Goal: Task Accomplishment & Management: Complete application form

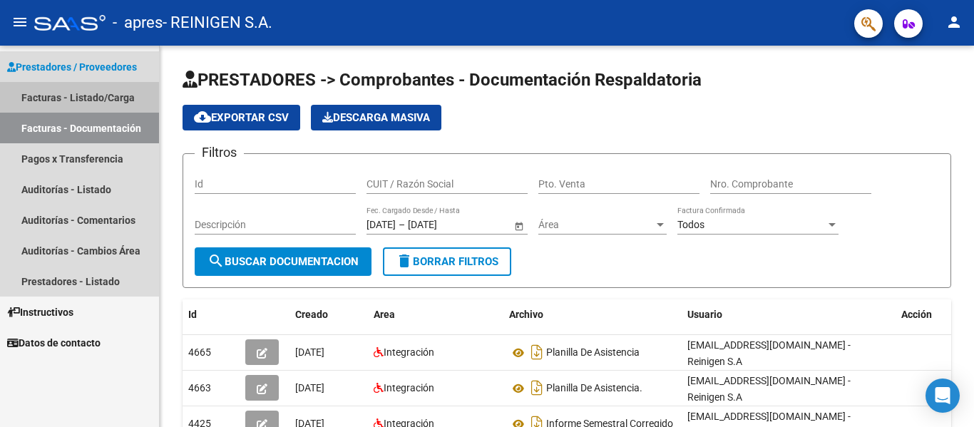
click at [97, 86] on link "Facturas - Listado/Carga" at bounding box center [79, 97] width 159 height 31
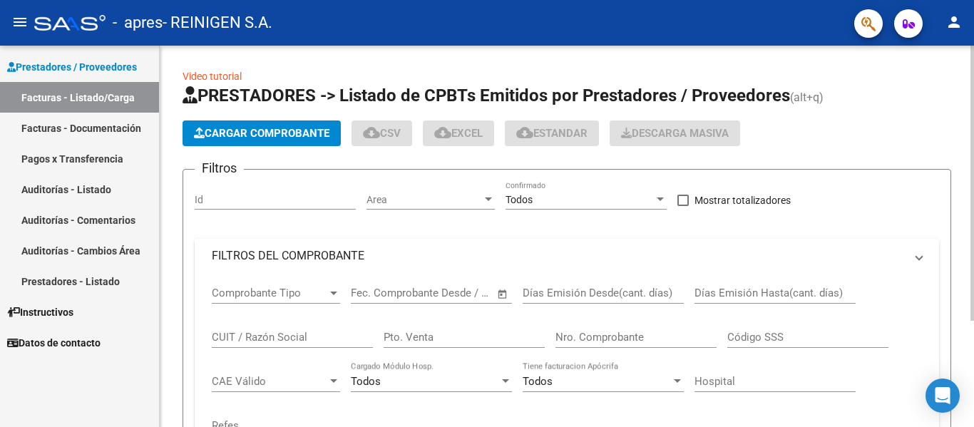
click at [266, 141] on button "Cargar Comprobante" at bounding box center [262, 134] width 158 height 26
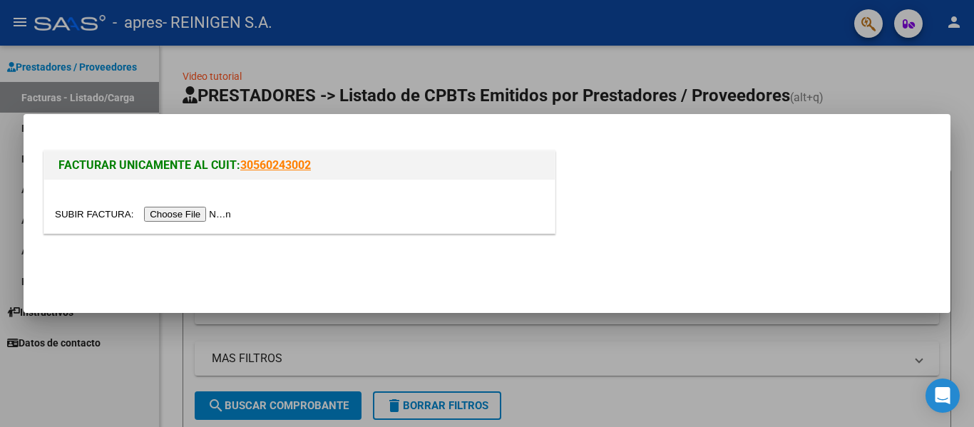
click at [190, 210] on input "file" at bounding box center [145, 214] width 180 height 15
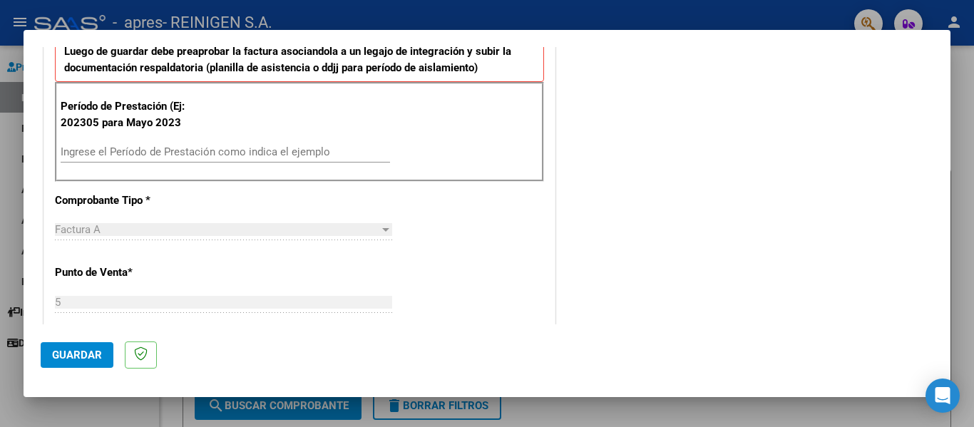
scroll to position [383, 0]
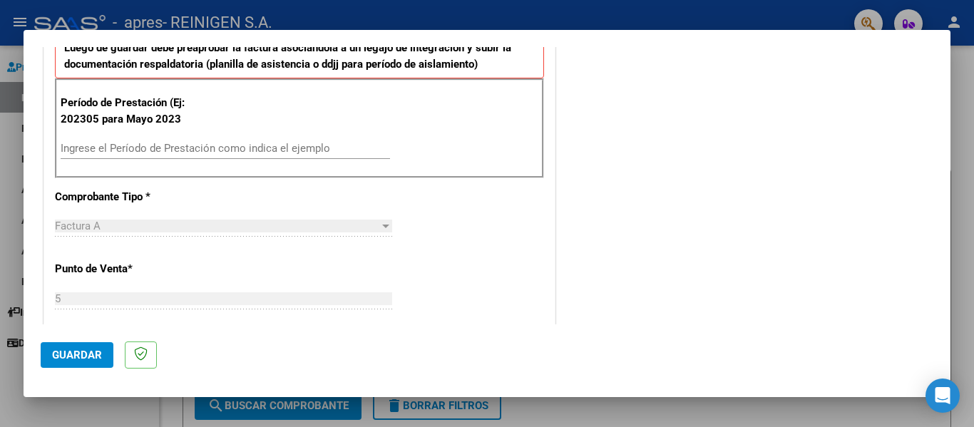
click at [270, 140] on div "Ingrese el Período de Prestación como indica el ejemplo" at bounding box center [226, 148] width 330 height 21
type input "202507"
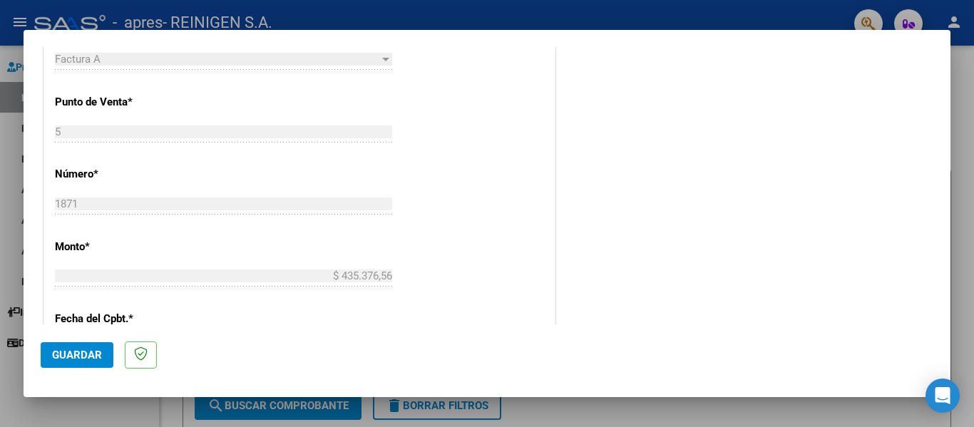
scroll to position [609, 0]
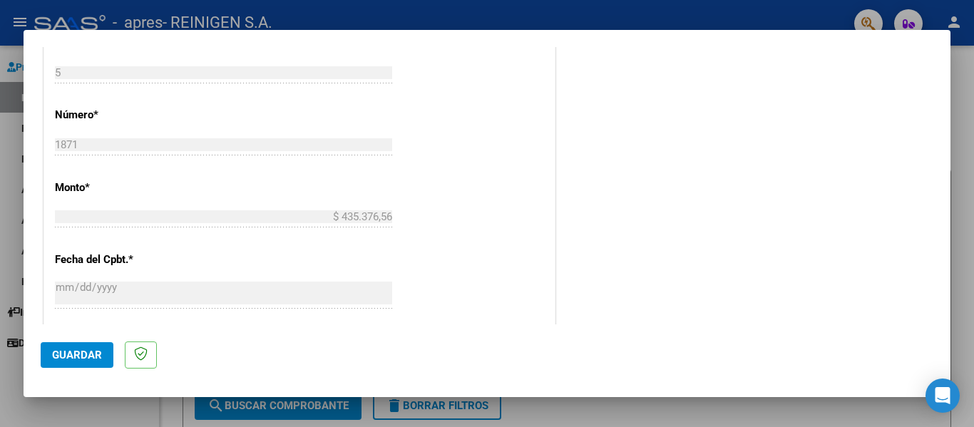
click at [107, 345] on button "Guardar" at bounding box center [77, 355] width 73 height 26
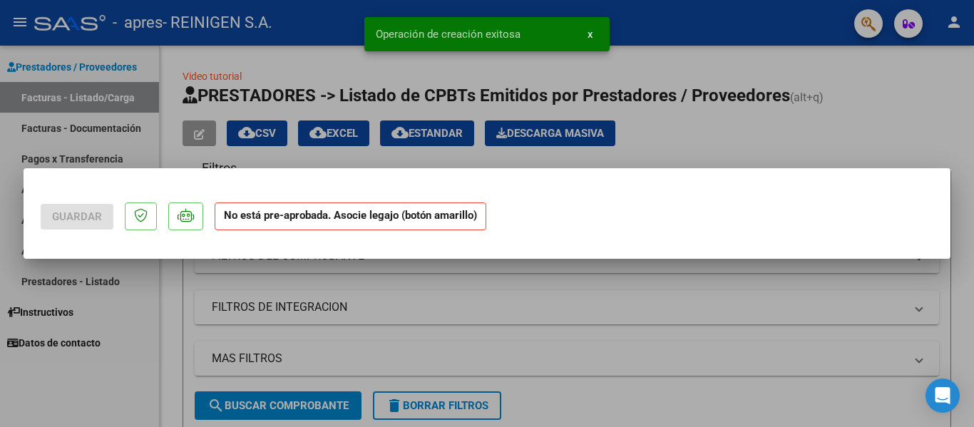
scroll to position [0, 0]
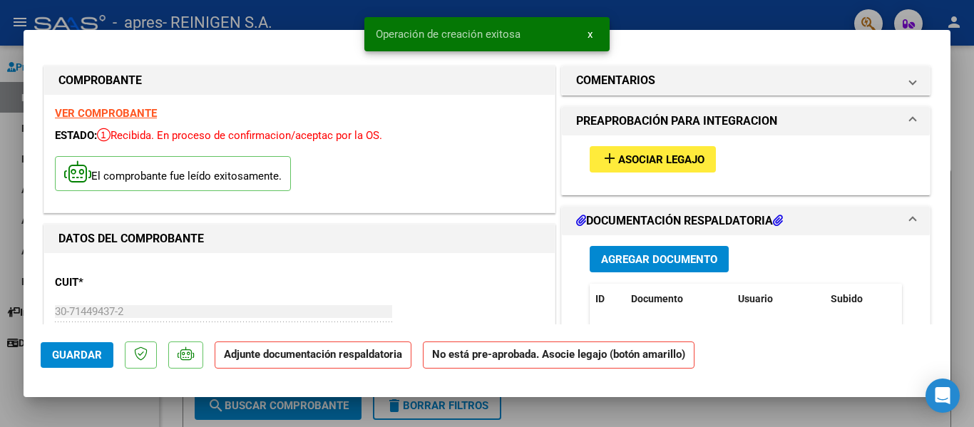
click at [677, 160] on span "Asociar Legajo" at bounding box center [661, 159] width 86 height 13
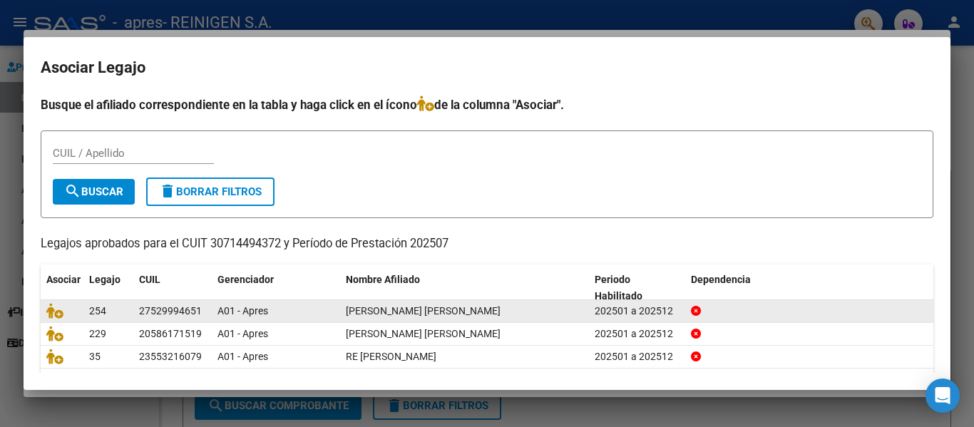
click at [137, 312] on datatable-body-cell "27529994651" at bounding box center [172, 311] width 78 height 22
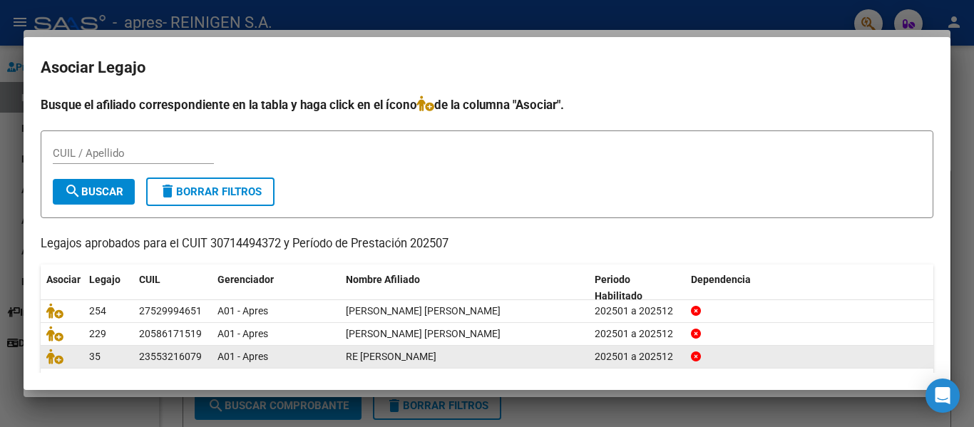
drag, startPoint x: 141, startPoint y: 354, endPoint x: 206, endPoint y: 357, distance: 65.0
click at [206, 357] on datatable-body-cell "23553216079" at bounding box center [172, 357] width 78 height 22
copy div "23553216079"
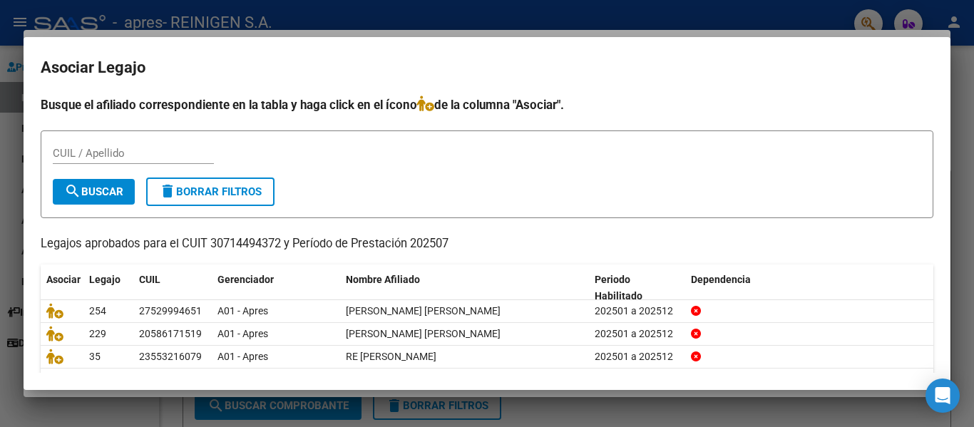
click at [103, 150] on input "CUIL / Apellido" at bounding box center [133, 153] width 161 height 13
paste input "23553216079"
type input "23553216079"
click at [112, 189] on span "search Buscar" at bounding box center [93, 191] width 59 height 13
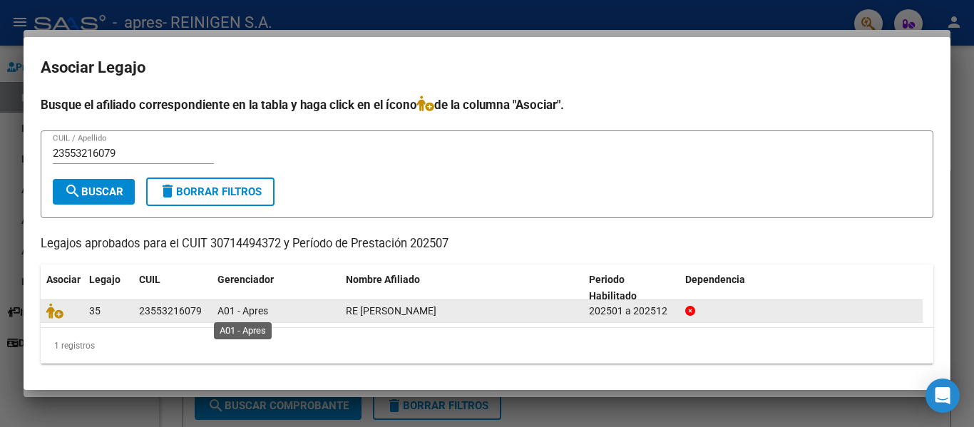
click at [260, 312] on span "A01 - Apres" at bounding box center [243, 310] width 51 height 11
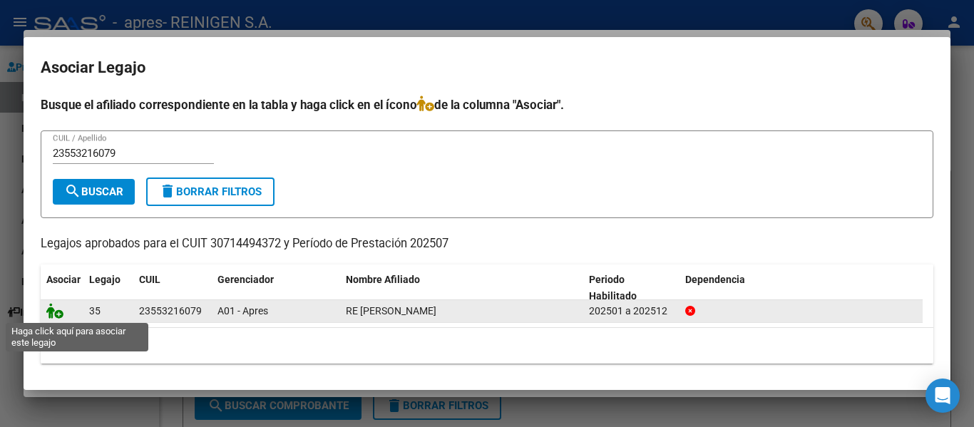
click at [63, 315] on icon at bounding box center [54, 311] width 17 height 16
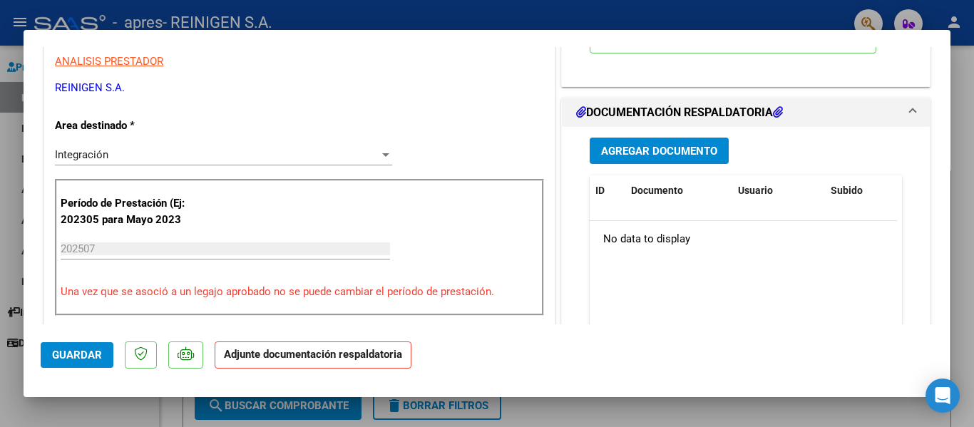
scroll to position [239, 0]
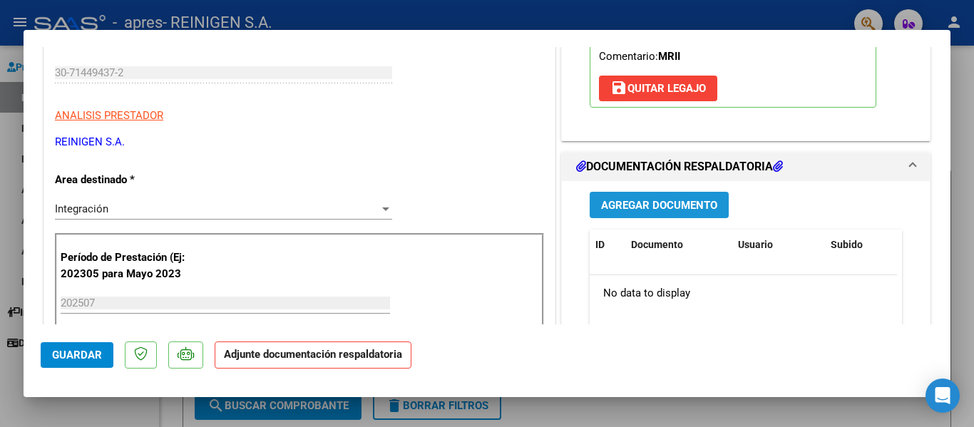
click at [690, 201] on span "Agregar Documento" at bounding box center [659, 205] width 116 height 13
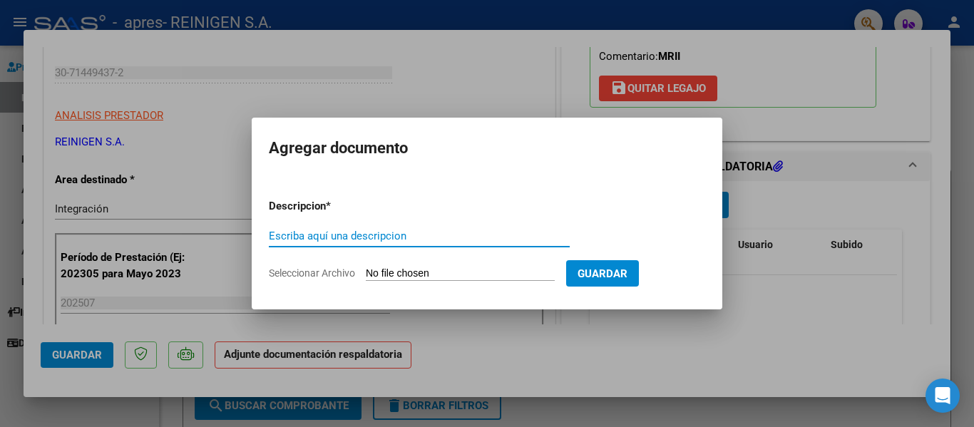
click at [422, 235] on input "Escriba aquí una descripcion" at bounding box center [419, 236] width 301 height 13
type input "PLANILLA DE ASISTENCIA"
click at [511, 268] on input "Seleccionar Archivo" at bounding box center [460, 274] width 189 height 14
type input "C:\fakepath\[PERSON_NAME] conf [PERSON_NAME] .pdf"
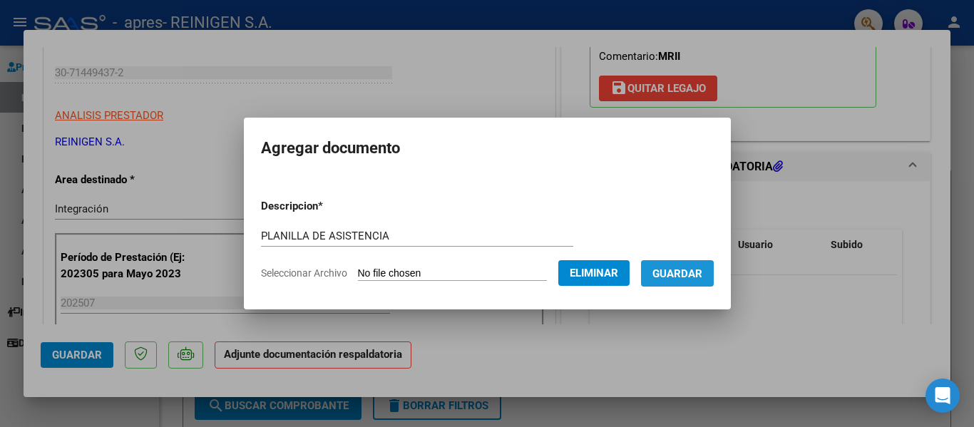
click at [682, 278] on span "Guardar" at bounding box center [678, 273] width 50 height 13
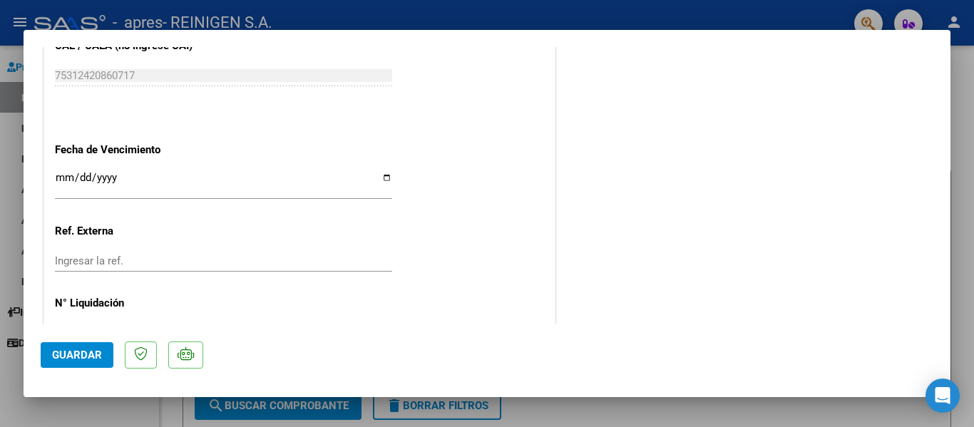
scroll to position [944, 0]
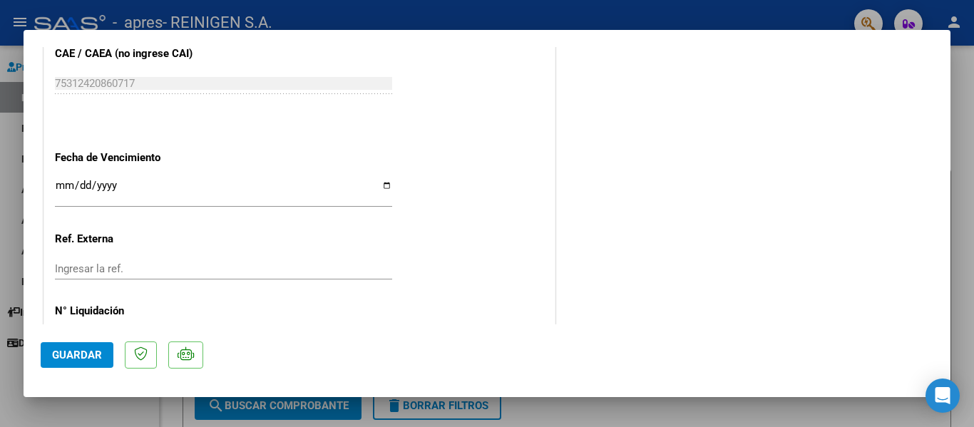
click at [67, 183] on input "Ingresar la fecha" at bounding box center [223, 191] width 337 height 23
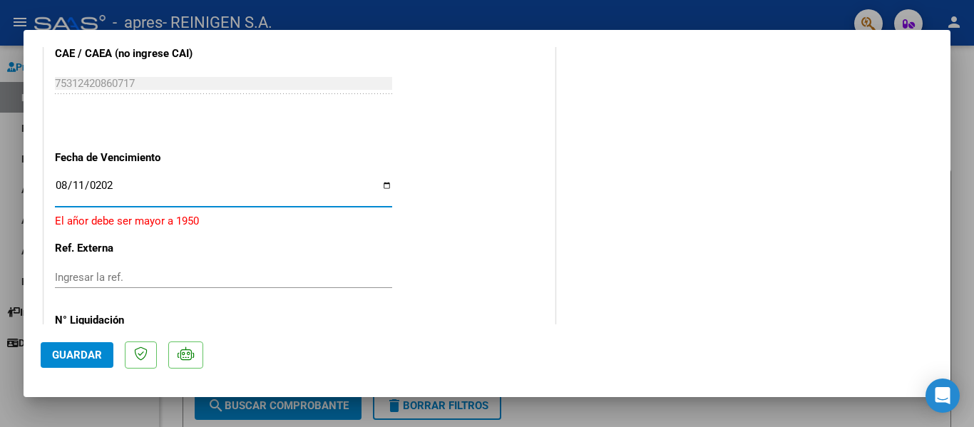
type input "[DATE]"
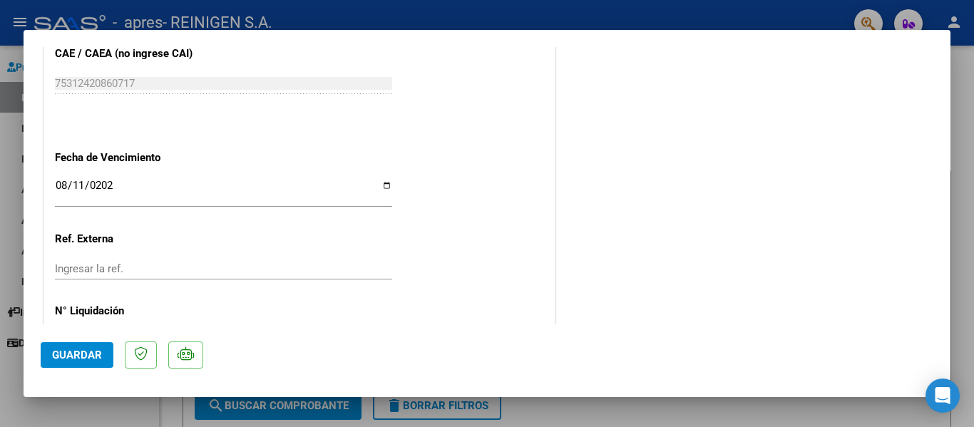
scroll to position [999, 0]
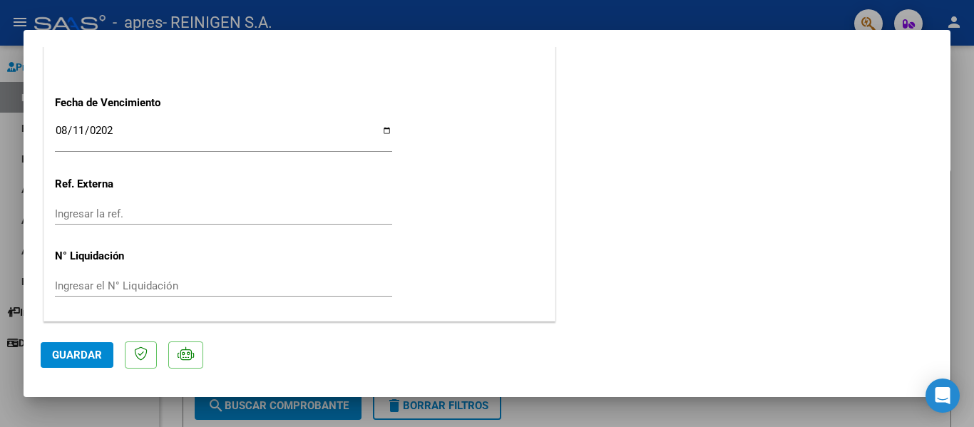
click at [81, 357] on span "Guardar" at bounding box center [77, 355] width 50 height 13
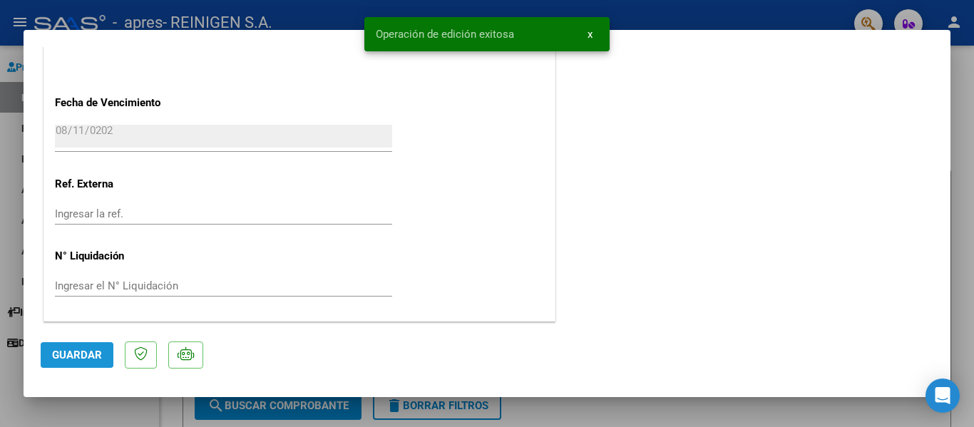
click at [73, 352] on span "Guardar" at bounding box center [77, 355] width 50 height 13
click at [974, 135] on div at bounding box center [487, 213] width 974 height 427
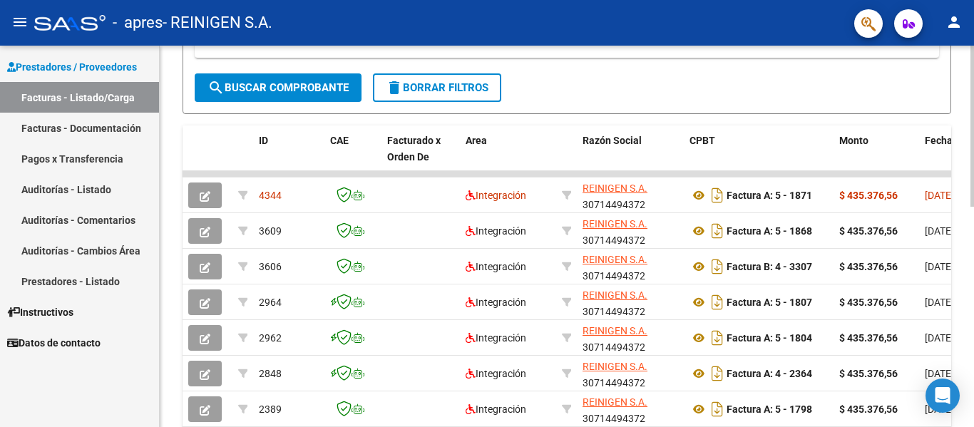
scroll to position [0, 0]
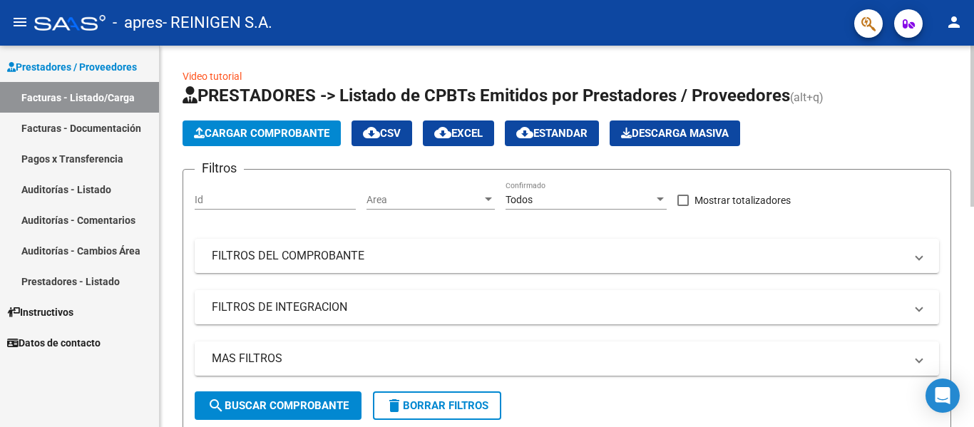
click at [917, 0] on html "menu - apres - REINIGEN S.A. person Prestadores / Proveedores Facturas - Listad…" at bounding box center [487, 213] width 974 height 427
